Goal: Task Accomplishment & Management: Complete application form

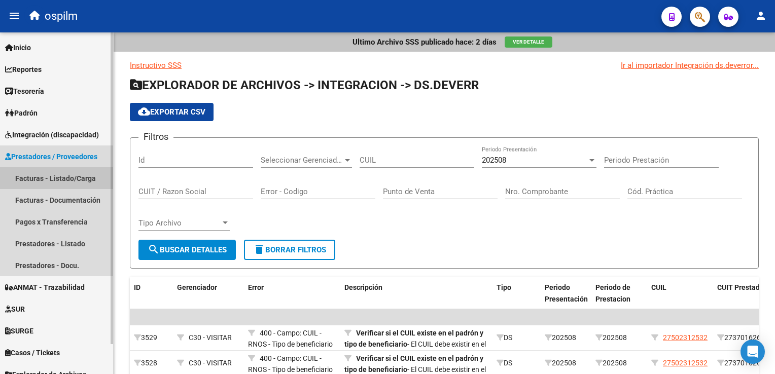
click at [62, 178] on link "Facturas - Listado/Carga" at bounding box center [56, 178] width 113 height 22
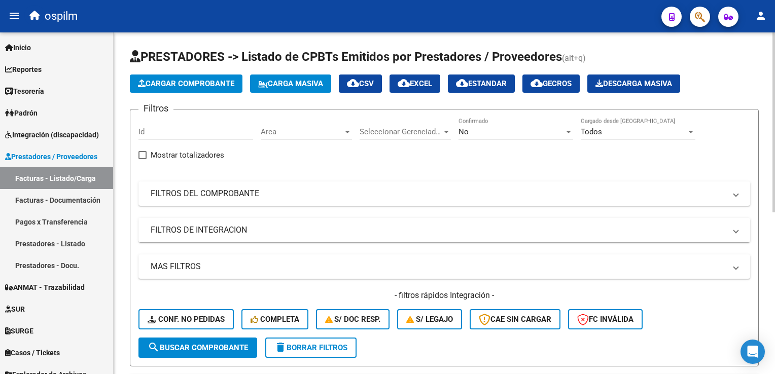
click at [183, 88] on button "Cargar Comprobante" at bounding box center [186, 84] width 113 height 18
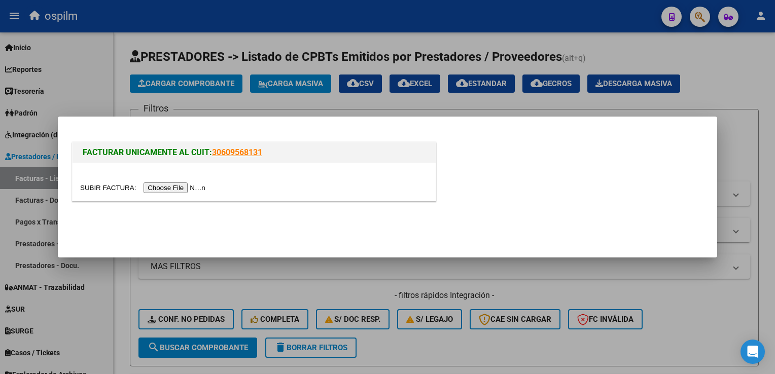
click at [160, 187] on input "file" at bounding box center [144, 188] width 128 height 11
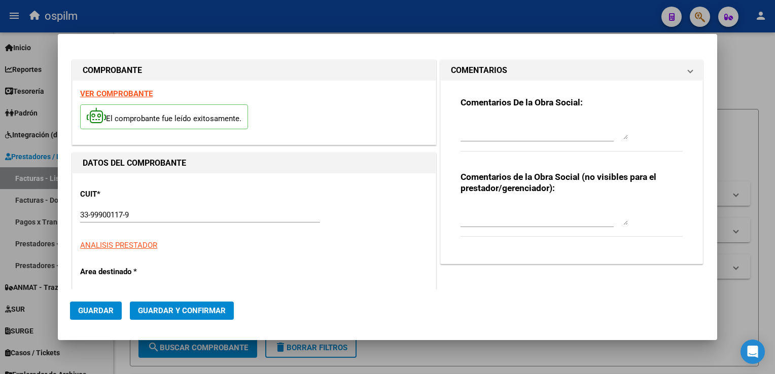
type input "7482"
type input "$ 267.001,00"
type input "[DATE]"
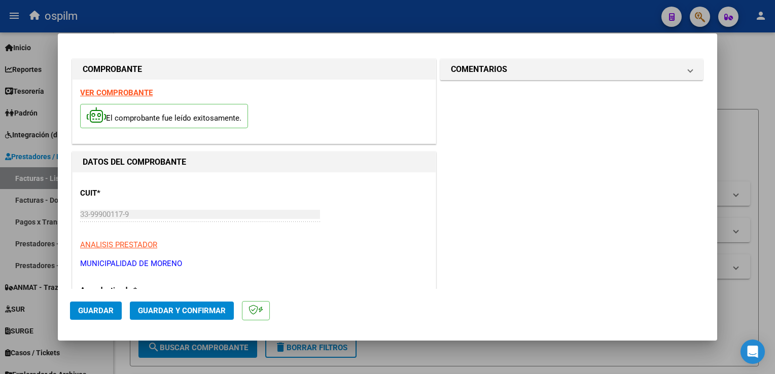
click at [147, 94] on strong "VER COMPROBANTE" at bounding box center [116, 92] width 73 height 9
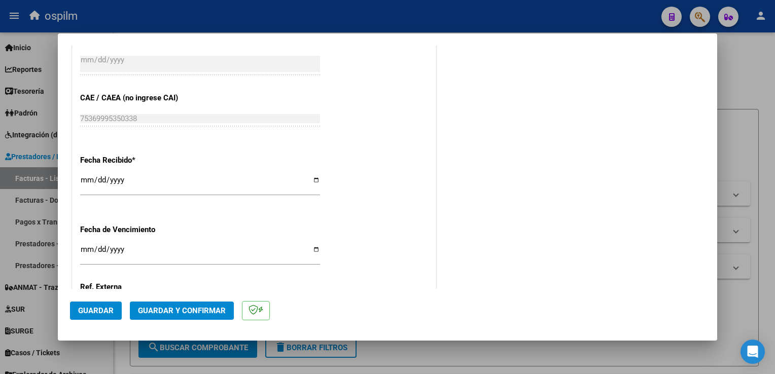
scroll to position [604, 0]
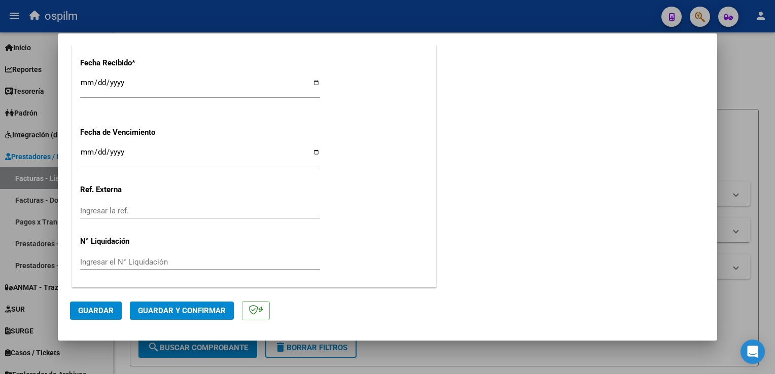
click at [94, 315] on span "Guardar" at bounding box center [95, 310] width 35 height 9
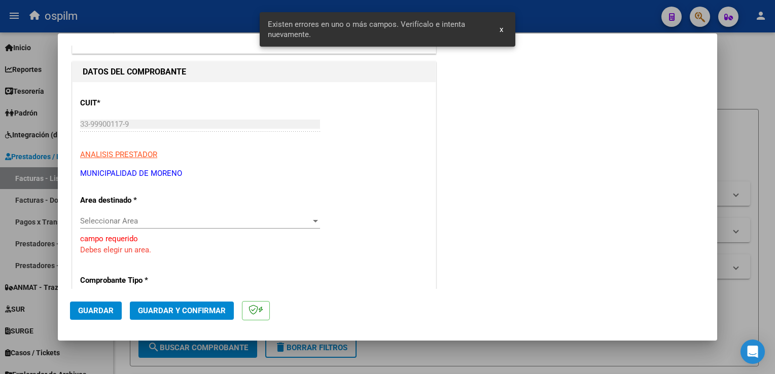
scroll to position [101, 0]
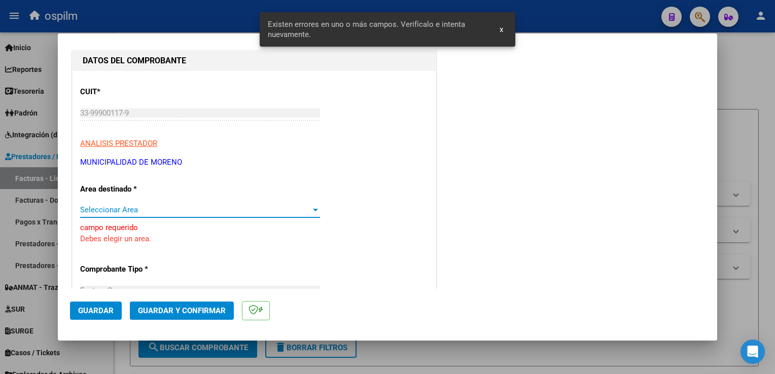
click at [222, 208] on span "Seleccionar Area" at bounding box center [195, 209] width 231 height 9
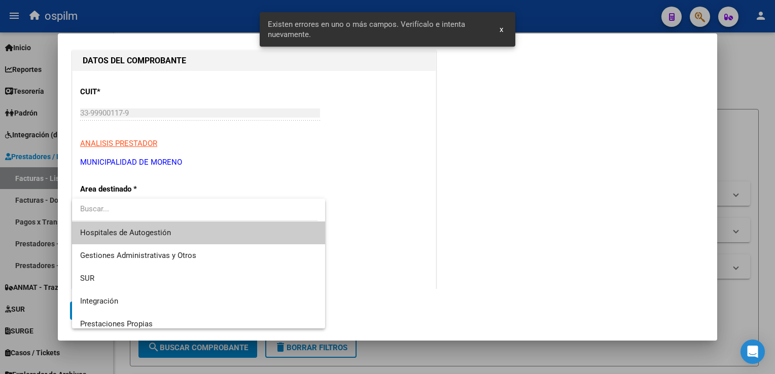
click at [227, 236] on span "Hospitales de Autogestión" at bounding box center [198, 233] width 237 height 23
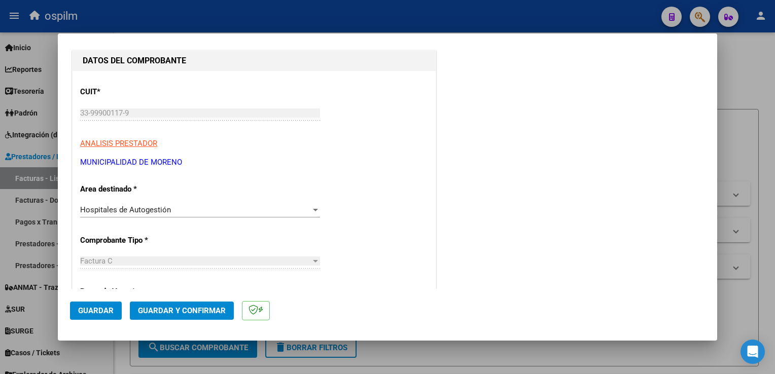
scroll to position [0, 0]
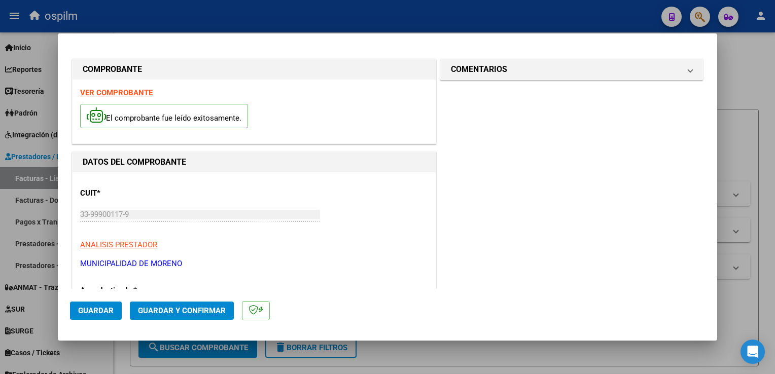
click at [90, 311] on span "Guardar" at bounding box center [95, 310] width 35 height 9
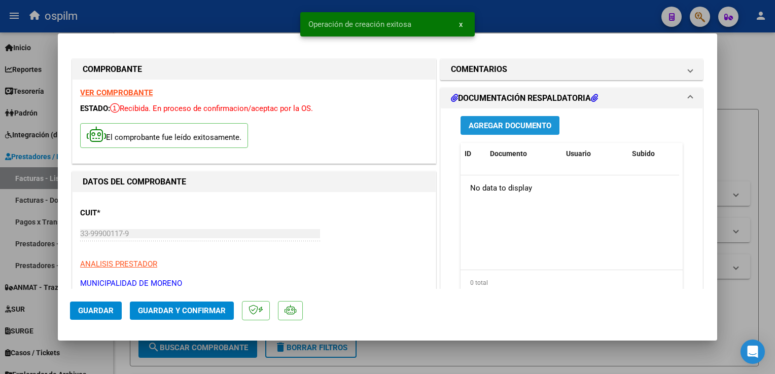
click at [508, 119] on button "Agregar Documento" at bounding box center [509, 125] width 99 height 19
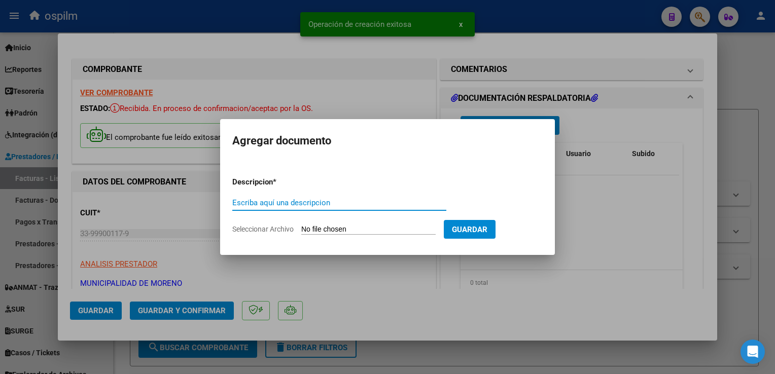
click at [361, 199] on input "Escriba aquí una descripcion" at bounding box center [339, 202] width 214 height 9
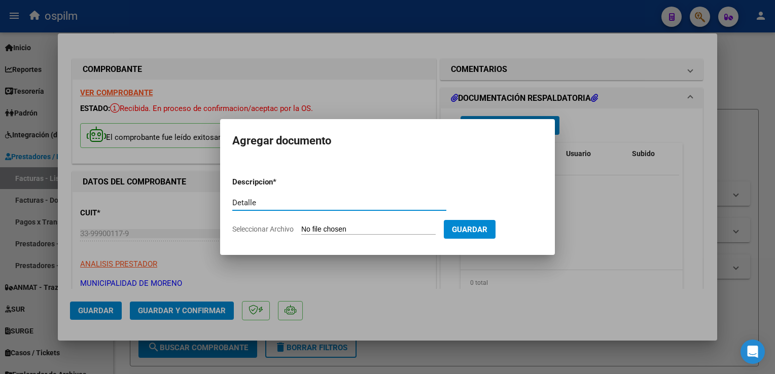
type input "Detalle"
click at [396, 221] on form "Descripcion * Detalle Escriba aquí una descripcion Seleccionar Archivo Guardar" at bounding box center [387, 206] width 310 height 74
click at [386, 239] on form "Descripcion * Detalle Escriba aquí una descripcion Seleccionar Archivo Guardar" at bounding box center [387, 206] width 310 height 74
click at [386, 234] on input "Seleccionar Archivo" at bounding box center [368, 230] width 134 height 10
type input "C:\fakepath\Anexo 7482_0001.pdf"
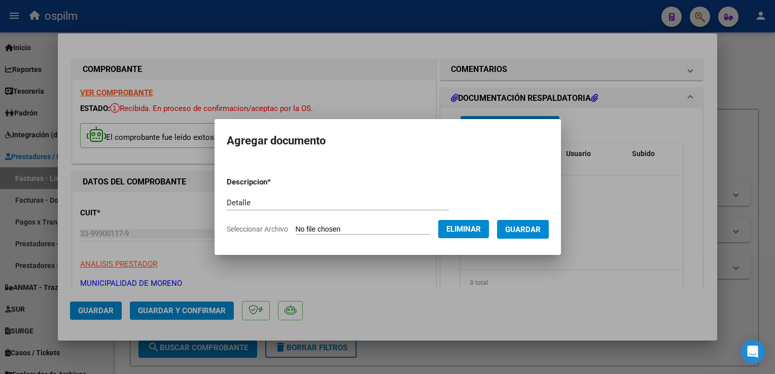
click at [528, 234] on button "Guardar" at bounding box center [523, 229] width 52 height 19
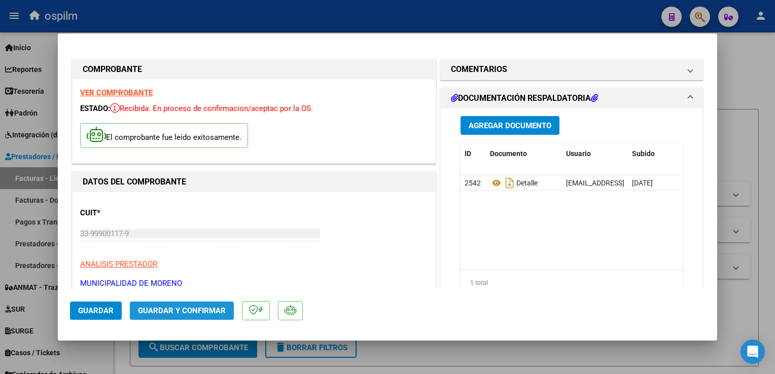
click at [219, 308] on span "Guardar y Confirmar" at bounding box center [182, 310] width 88 height 9
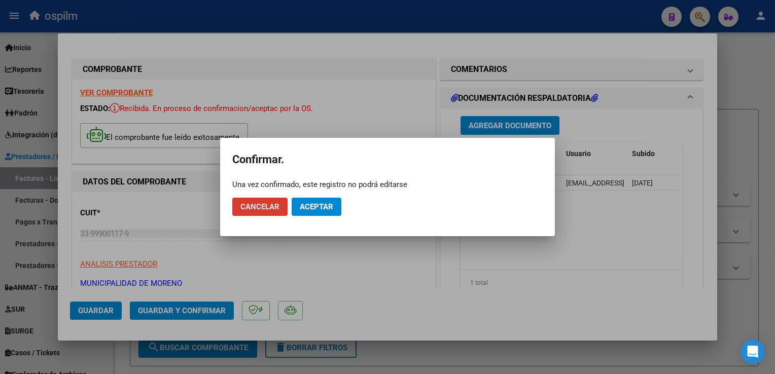
click at [315, 212] on button "Aceptar" at bounding box center [317, 207] width 50 height 18
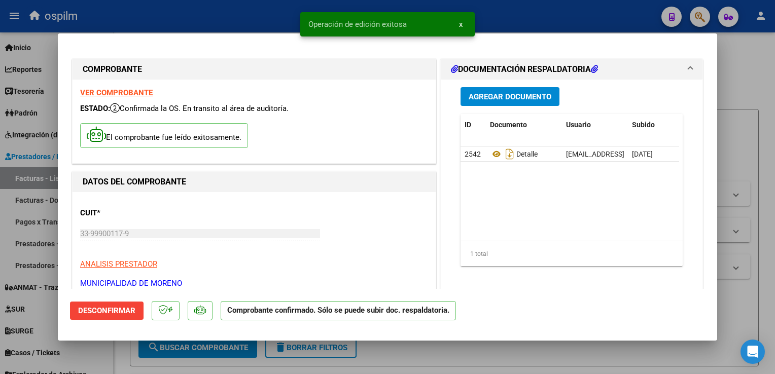
click at [769, 179] on div at bounding box center [387, 187] width 775 height 374
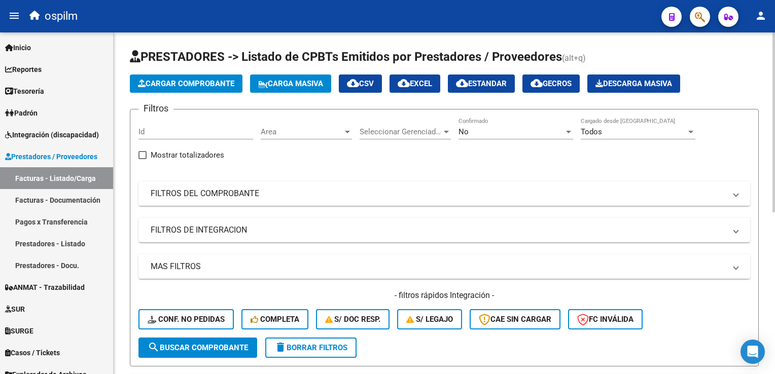
click at [203, 86] on span "Cargar Comprobante" at bounding box center [186, 83] width 96 height 9
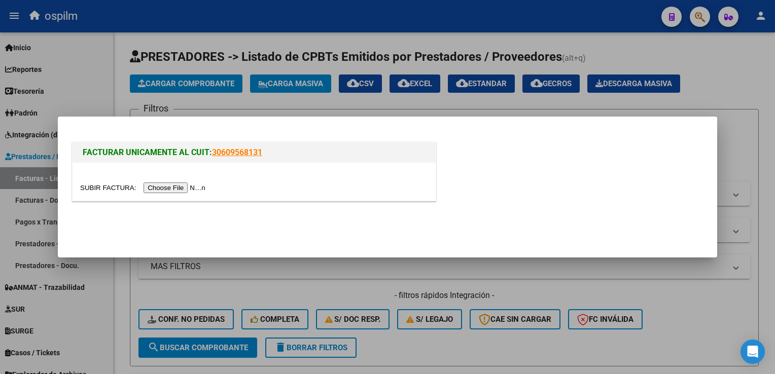
click at [168, 184] on input "file" at bounding box center [144, 188] width 128 height 11
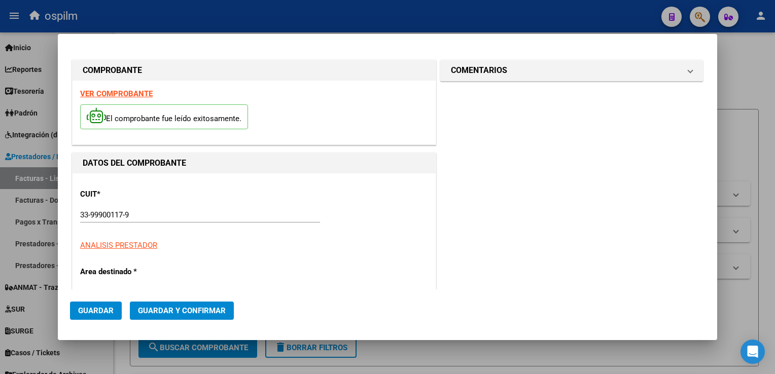
type input "7479"
type input "$ 54.990,00"
type input "[DATE]"
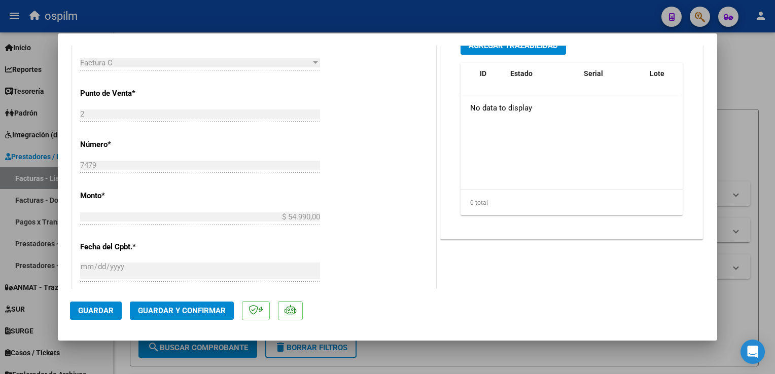
scroll to position [15, 0]
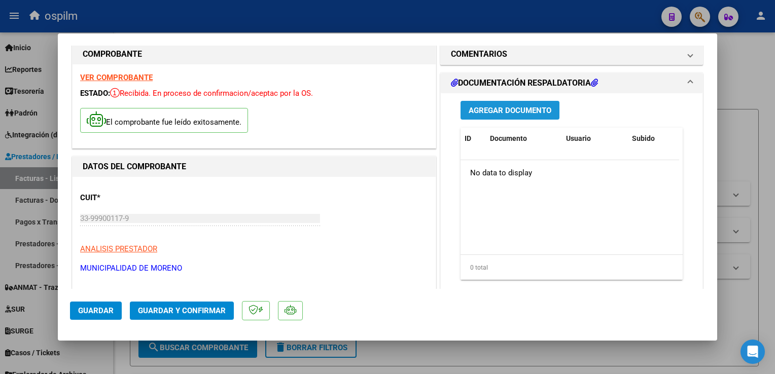
click at [499, 113] on span "Agregar Documento" at bounding box center [510, 110] width 83 height 9
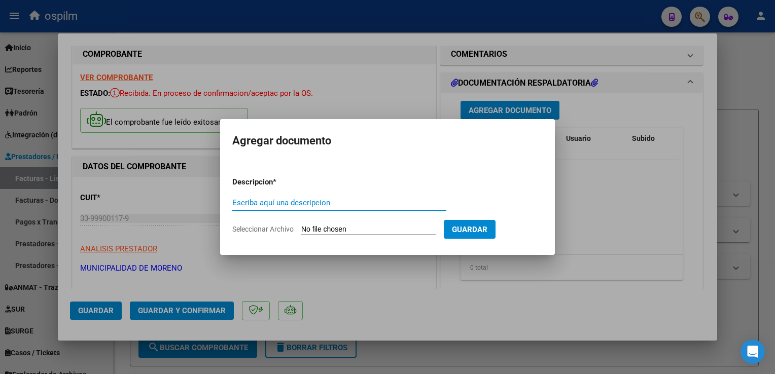
click at [281, 202] on input "Escriba aquí una descripcion" at bounding box center [339, 202] width 214 height 9
type input "Detalle"
click at [329, 221] on form "Descripcion * Detalle Escriba aquí una descripcion Seleccionar Archivo Guardar" at bounding box center [387, 206] width 310 height 74
click at [340, 233] on input "Seleccionar Archivo" at bounding box center [368, 230] width 134 height 10
type input "C:\fakepath\Anexo fact 7479.pdf"
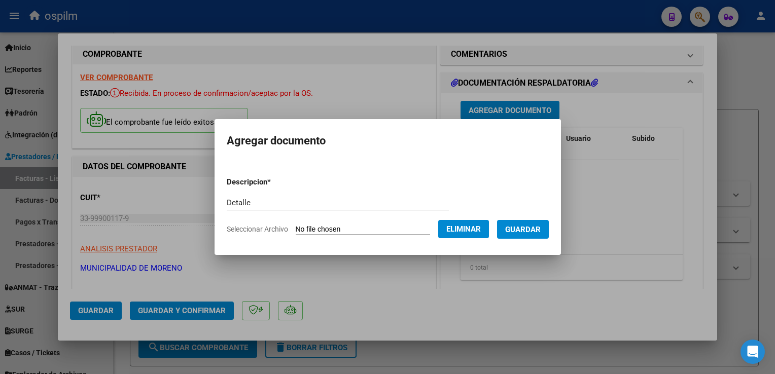
click at [523, 234] on span "Guardar" at bounding box center [522, 229] width 35 height 9
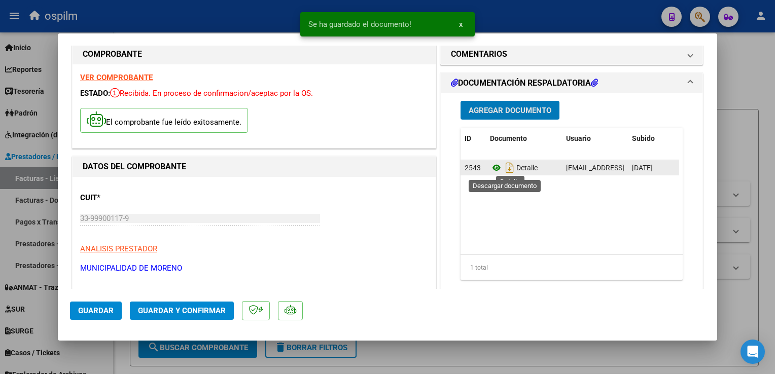
click at [491, 168] on icon at bounding box center [496, 168] width 13 height 12
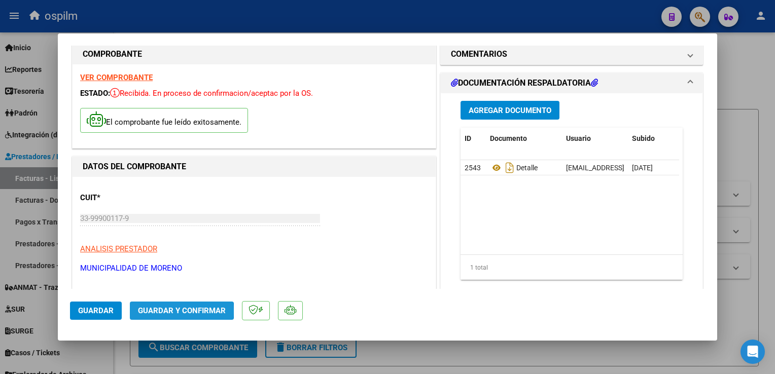
click at [181, 311] on span "Guardar y Confirmar" at bounding box center [182, 310] width 88 height 9
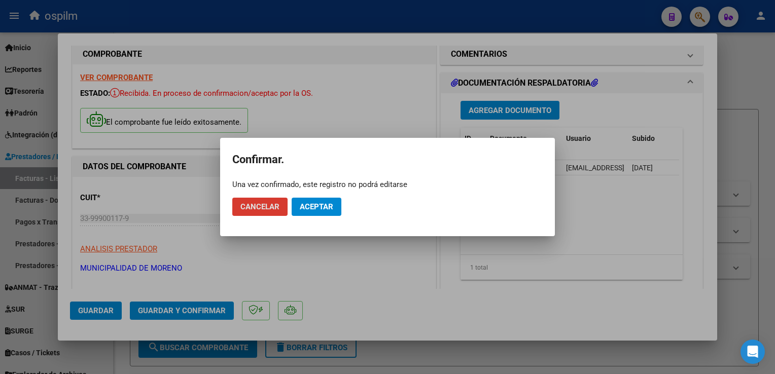
click at [302, 211] on span "Aceptar" at bounding box center [316, 206] width 33 height 9
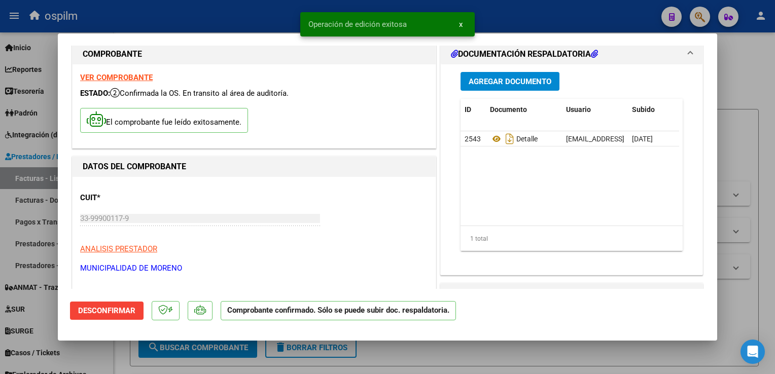
click at [774, 206] on html "menu ospilm person Firma Express Inicio Calendario SSS Instructivos Contacto OS…" at bounding box center [387, 187] width 775 height 374
drag, startPoint x: 766, startPoint y: 219, endPoint x: 753, endPoint y: 259, distance: 41.9
click at [765, 219] on div at bounding box center [387, 187] width 775 height 374
